Goal: Transaction & Acquisition: Download file/media

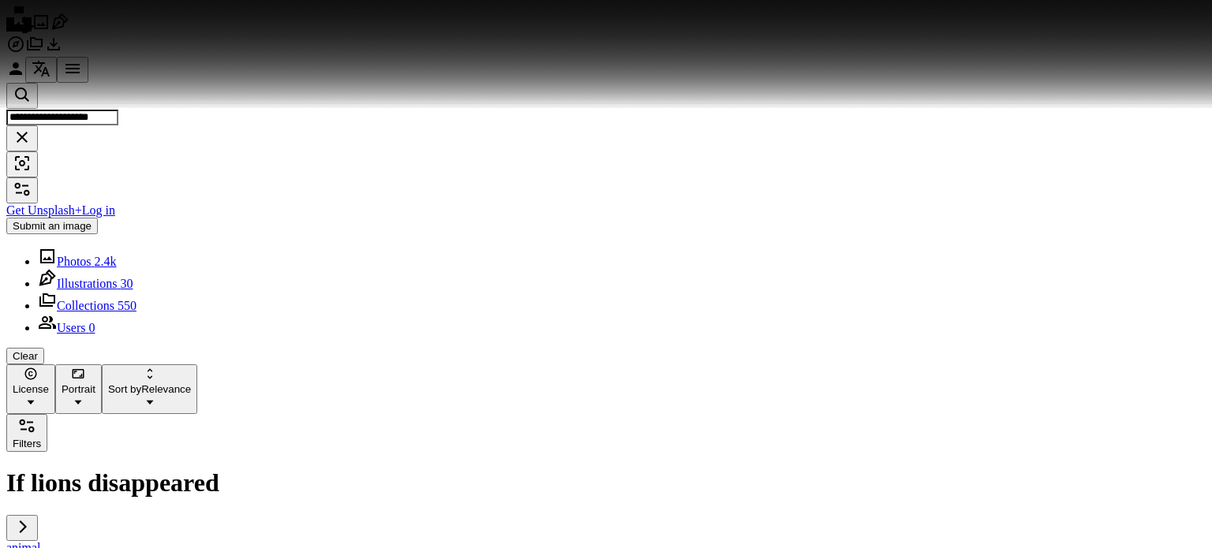
scroll to position [8599, 0]
